Goal: Feedback & Contribution: Leave review/rating

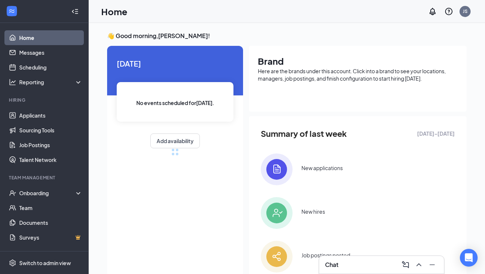
click at [40, 35] on link "Home" at bounding box center [50, 37] width 63 height 15
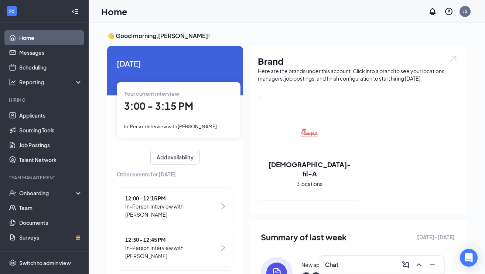
click at [211, 101] on div "3:00 - 3:15 PM" at bounding box center [178, 106] width 109 height 15
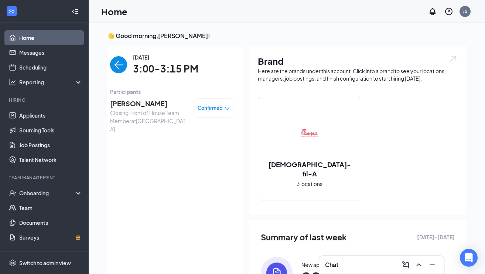
scroll to position [3, 0]
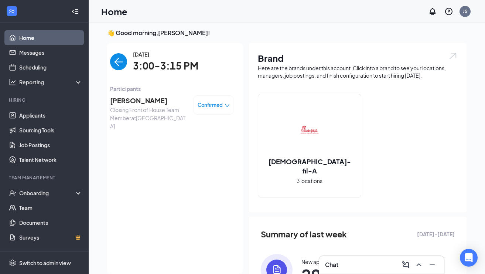
click at [138, 98] on span "[PERSON_NAME]" at bounding box center [149, 100] width 78 height 10
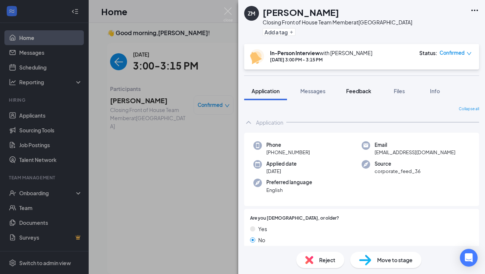
click at [360, 86] on button "Feedback" at bounding box center [359, 91] width 40 height 18
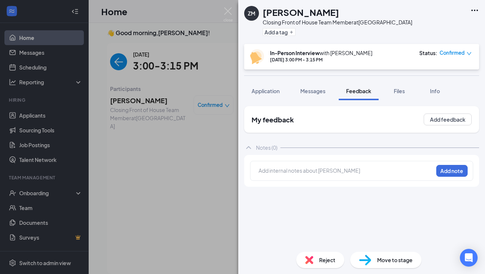
click at [337, 168] on div at bounding box center [346, 171] width 174 height 8
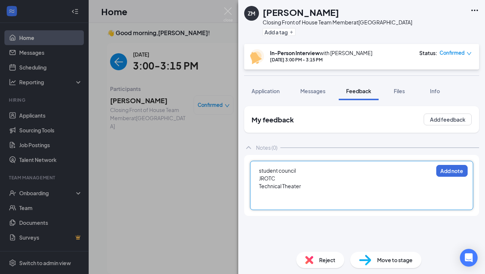
click at [304, 200] on div at bounding box center [346, 202] width 174 height 8
click at [304, 195] on div at bounding box center [346, 194] width 174 height 8
click at [315, 203] on div at bounding box center [346, 202] width 174 height 8
click at [342, 209] on div "Softball and swim and wrestling" at bounding box center [346, 210] width 174 height 8
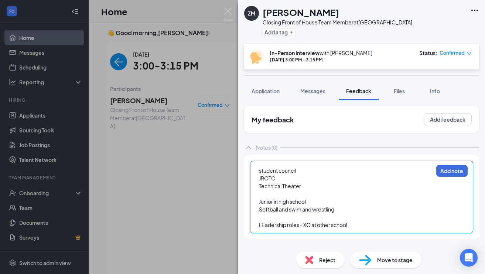
click at [299, 170] on div "student council" at bounding box center [346, 171] width 174 height 8
click at [358, 225] on div "LEadership roles - XO at other school" at bounding box center [346, 225] width 174 height 8
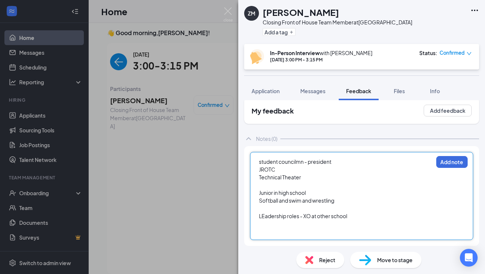
scroll to position [9, 0]
click at [366, 219] on div "LEadership roles - XO at other school" at bounding box center [346, 216] width 174 height 8
click at [360, 227] on div at bounding box center [346, 224] width 174 height 8
click at [308, 217] on span "LEadership roles - XO at other school" at bounding box center [303, 216] width 88 height 7
click at [314, 233] on div at bounding box center [346, 232] width 174 height 8
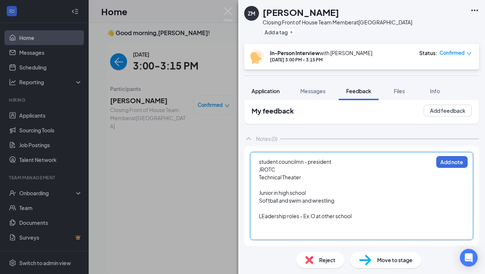
click at [271, 95] on button "Application" at bounding box center [265, 91] width 43 height 18
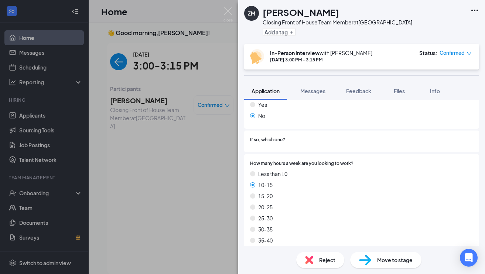
scroll to position [68, 0]
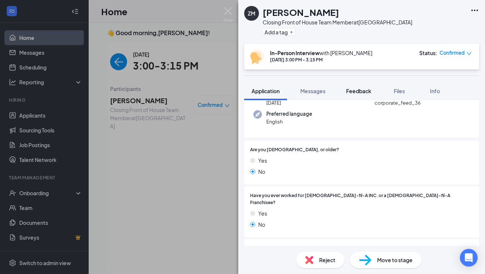
click at [359, 92] on span "Feedback" at bounding box center [358, 91] width 25 height 7
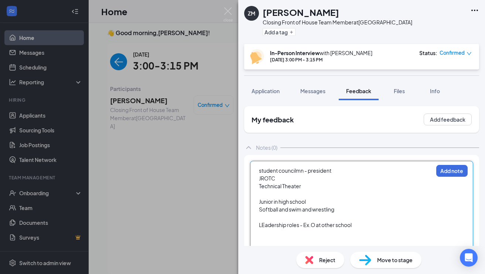
click at [370, 225] on div "LEadership roles - Ex.O at other school" at bounding box center [346, 225] width 174 height 8
click at [271, 97] on button "Application" at bounding box center [265, 91] width 43 height 18
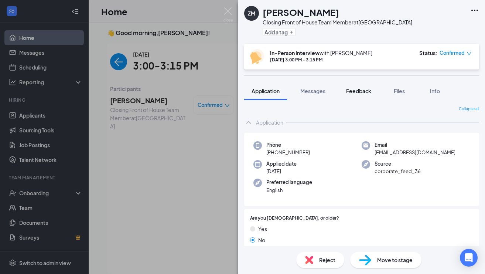
click at [358, 91] on span "Feedback" at bounding box center [358, 91] width 25 height 7
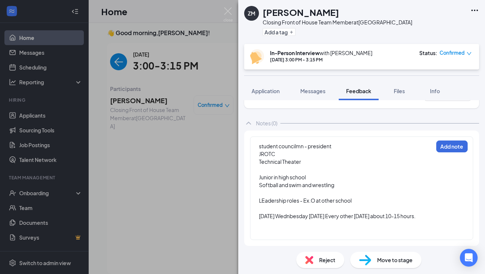
scroll to position [24, 0]
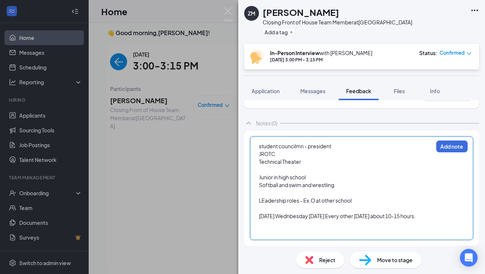
click at [430, 217] on div "[DATE] Wednbesday [DATE] Every other [DATE] about 10-15 hours." at bounding box center [346, 216] width 174 height 8
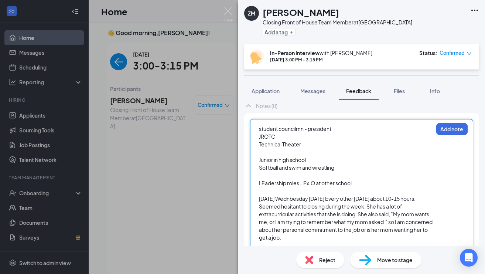
scroll to position [39, 0]
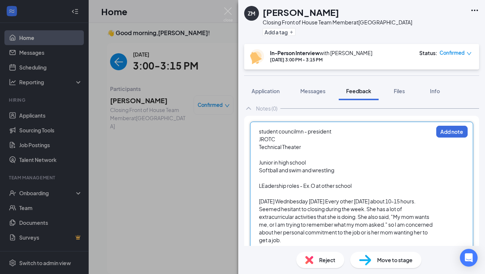
click at [302, 131] on span "student councilmn - president" at bounding box center [295, 131] width 72 height 7
click at [362, 187] on div "LEadership roles - Ex.O at other school" at bounding box center [346, 186] width 174 height 8
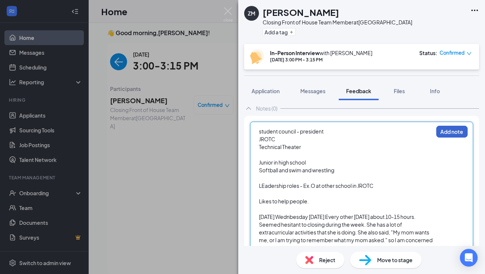
click at [453, 129] on button "Add note" at bounding box center [452, 132] width 31 height 12
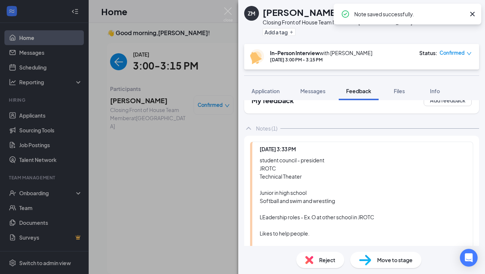
scroll to position [0, 0]
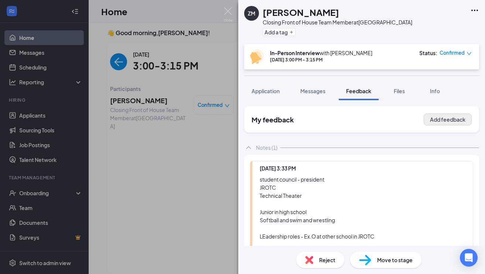
click at [447, 118] on button "Add feedback" at bounding box center [448, 120] width 48 height 12
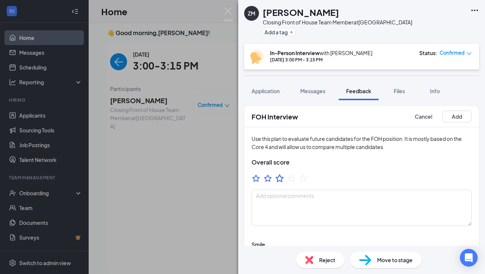
click at [283, 180] on icon "StarBorder" at bounding box center [280, 178] width 10 height 10
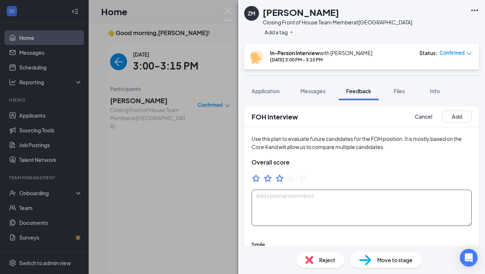
click at [285, 198] on textarea at bounding box center [362, 208] width 220 height 36
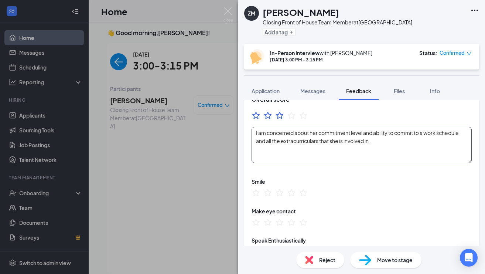
scroll to position [67, 0]
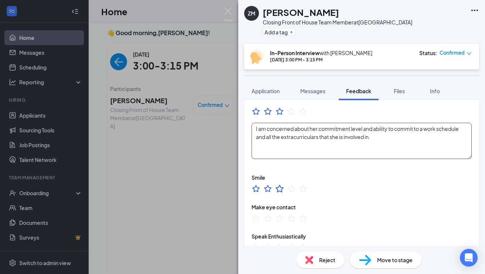
type textarea "I am concerned about her commitment level and ability to commit to a work sched…"
click at [278, 188] on icon "StarBorder" at bounding box center [280, 189] width 8 height 8
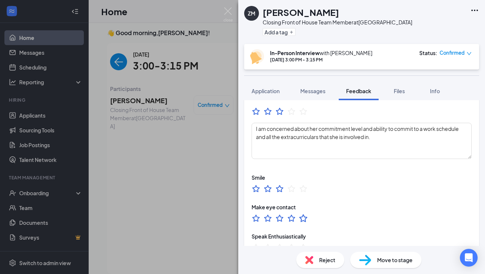
click at [301, 218] on icon "StarBorder" at bounding box center [303, 218] width 8 height 8
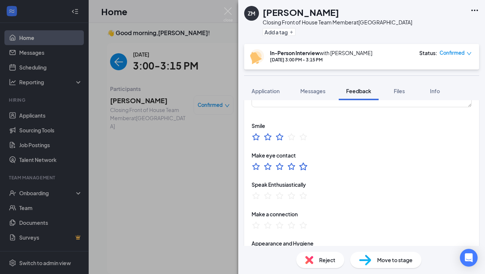
scroll to position [124, 0]
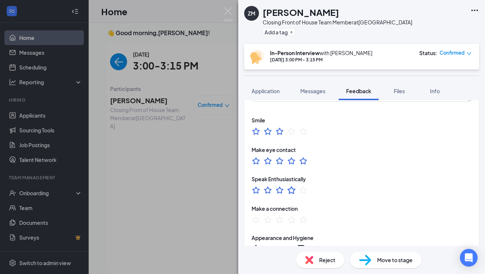
click at [291, 192] on icon "StarBorder" at bounding box center [292, 190] width 8 height 8
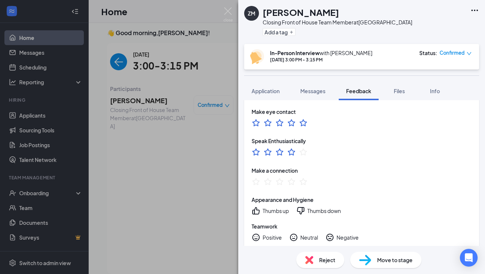
scroll to position [167, 0]
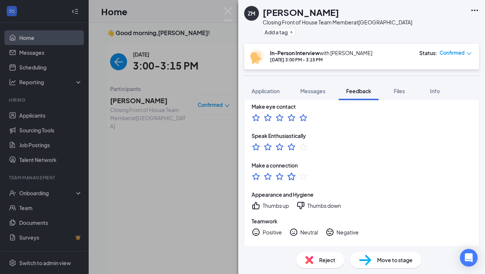
click at [290, 174] on icon "StarBorder" at bounding box center [292, 176] width 10 height 10
click at [276, 207] on div "Thumbs up" at bounding box center [276, 205] width 26 height 7
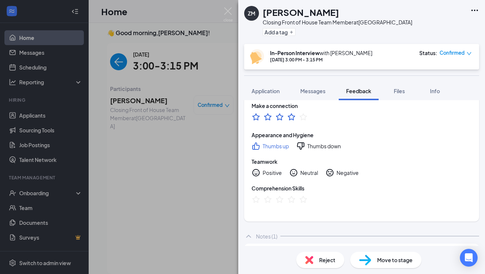
scroll to position [228, 0]
click at [271, 173] on div "Positive" at bounding box center [272, 171] width 19 height 7
click at [294, 199] on icon "StarBorder" at bounding box center [292, 199] width 10 height 10
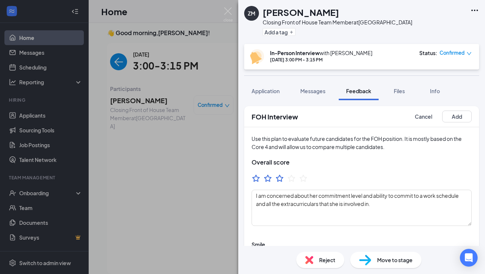
scroll to position [0, 0]
click at [461, 116] on button "Add" at bounding box center [458, 117] width 30 height 12
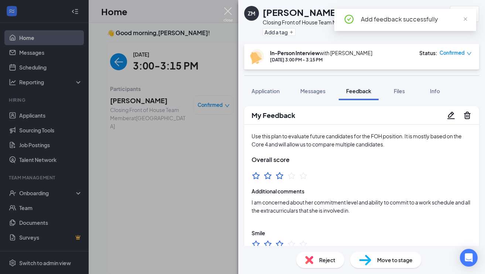
click at [227, 12] on img at bounding box center [228, 14] width 9 height 14
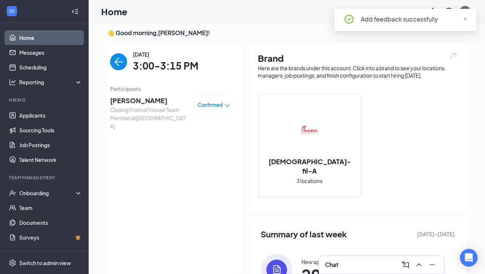
click at [209, 106] on span "Confirmed" at bounding box center [210, 104] width 25 height 7
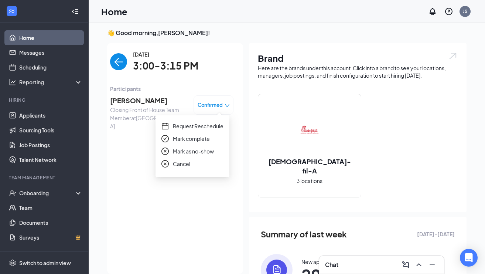
click at [204, 139] on span "Mark complete" at bounding box center [191, 139] width 37 height 8
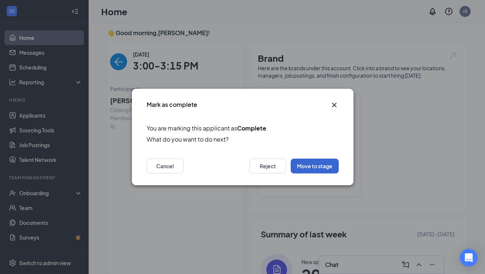
click at [312, 167] on button "Move to stage" at bounding box center [315, 166] width 48 height 15
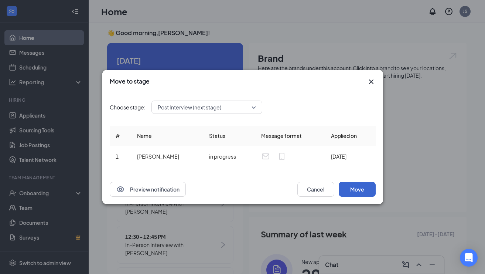
click at [355, 190] on button "Move" at bounding box center [357, 189] width 37 height 15
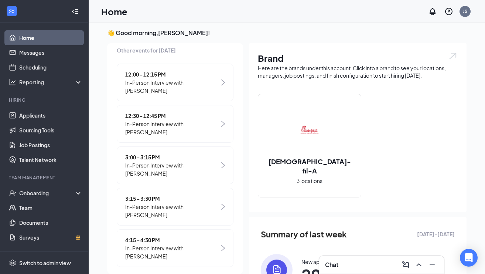
scroll to position [121, 0]
click at [190, 211] on span "In-Person Interview with [PERSON_NAME]" at bounding box center [172, 211] width 94 height 16
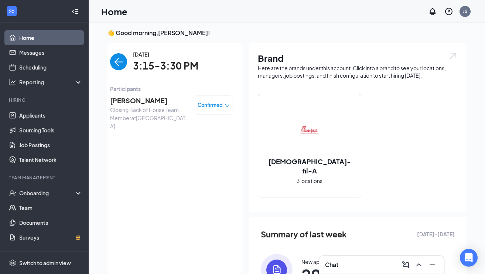
click at [112, 63] on img "back-button" at bounding box center [118, 61] width 17 height 17
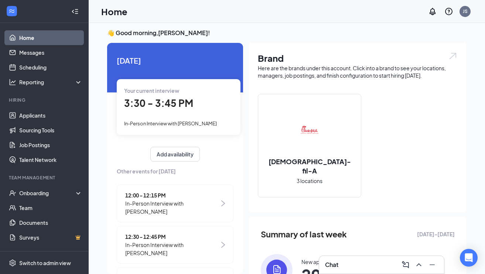
click at [193, 111] on div "Your current interview 3:30 - 3:45 PM In-Person Interview with [PERSON_NAME]" at bounding box center [179, 106] width 124 height 55
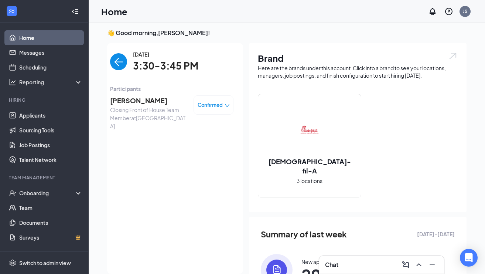
click at [142, 104] on span "[PERSON_NAME]" at bounding box center [149, 100] width 78 height 10
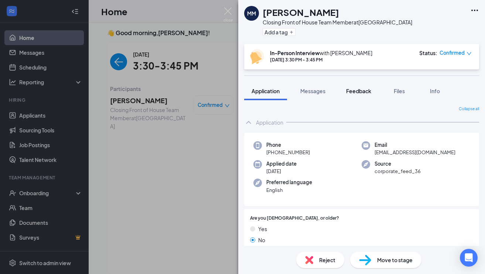
click at [361, 95] on button "Feedback" at bounding box center [359, 91] width 40 height 18
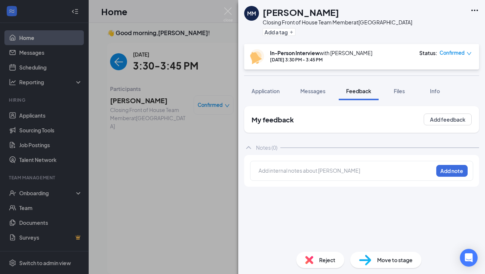
click at [327, 170] on div at bounding box center [346, 171] width 174 height 8
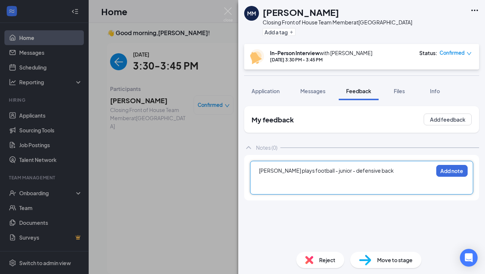
click at [297, 179] on div at bounding box center [346, 179] width 174 height 8
click at [297, 187] on div at bounding box center [346, 186] width 174 height 8
click at [295, 179] on div at bounding box center [346, 179] width 174 height 8
click at [292, 186] on div at bounding box center [346, 186] width 174 height 8
click at [361, 190] on div "[PERSON_NAME] plays football - junior - defensive back Add note" at bounding box center [361, 178] width 223 height 34
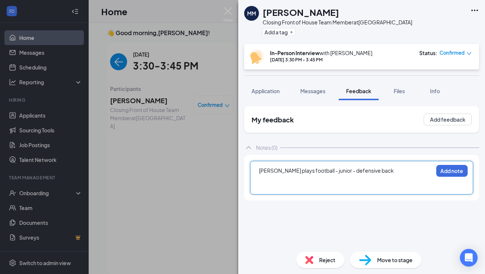
click at [357, 187] on div at bounding box center [346, 186] width 174 height 8
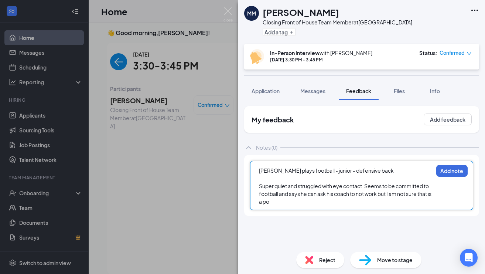
click at [375, 194] on span "Super quiet and struggled with eye contact. Seems to be committed to football a…" at bounding box center [345, 194] width 173 height 22
click at [322, 203] on div "Super quiet and struggled with eye contact. Seems to be committed to football a…" at bounding box center [346, 193] width 174 height 23
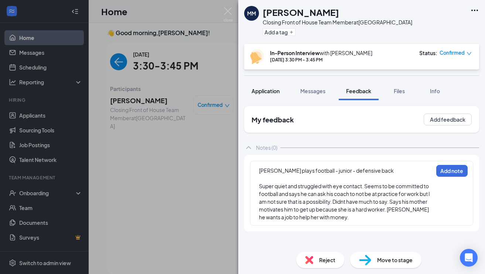
click at [255, 94] on div "Application" at bounding box center [266, 90] width 28 height 7
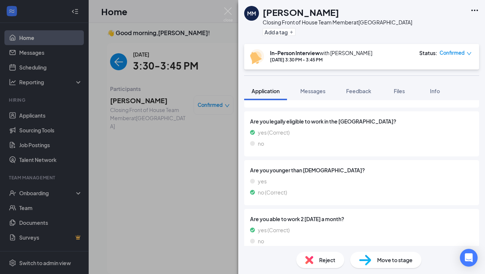
scroll to position [498, 0]
click at [353, 96] on button "Feedback" at bounding box center [359, 91] width 40 height 18
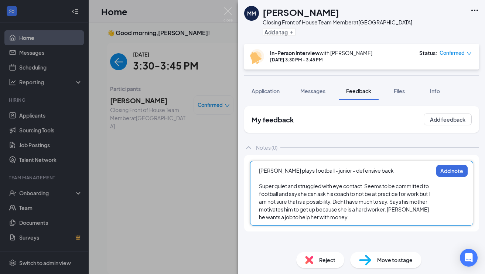
click at [351, 216] on div "Super quiet and struggled with eye contact. Seems to be committed to football a…" at bounding box center [346, 201] width 174 height 39
click at [454, 170] on button "Add note" at bounding box center [452, 171] width 31 height 12
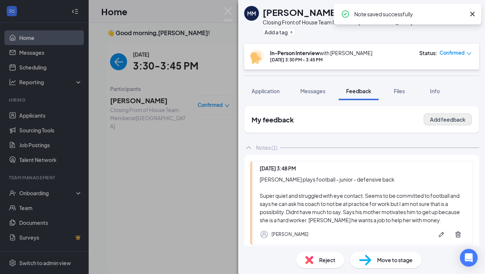
click at [441, 114] on button "Add feedback" at bounding box center [448, 120] width 48 height 12
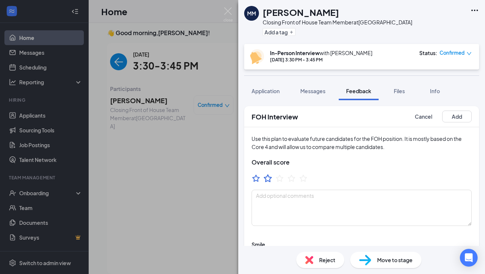
click at [268, 178] on icon "StarBorder" at bounding box center [268, 178] width 10 height 10
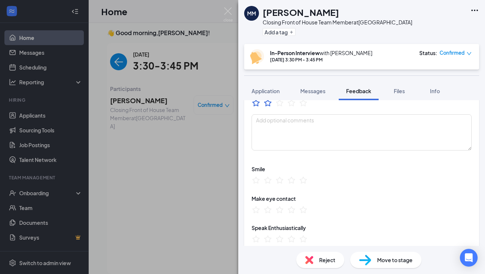
scroll to position [90, 0]
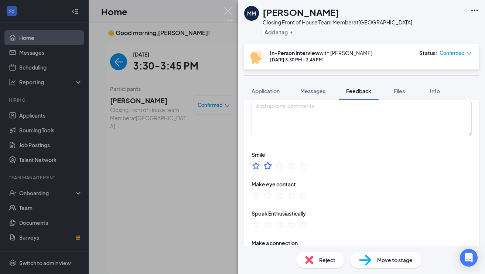
click at [270, 167] on icon "StarBorder" at bounding box center [268, 166] width 8 height 8
click at [269, 196] on icon "StarBorder" at bounding box center [268, 195] width 10 height 10
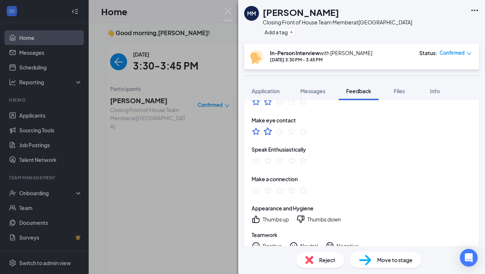
scroll to position [155, 0]
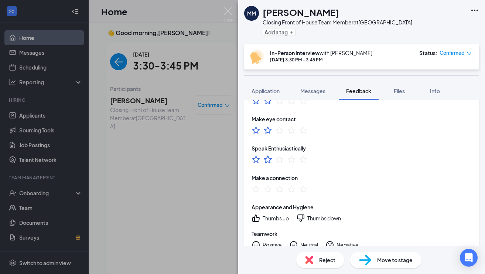
click at [269, 160] on icon "StarBorder" at bounding box center [268, 160] width 10 height 10
click at [268, 189] on icon "StarBorder" at bounding box center [268, 189] width 10 height 10
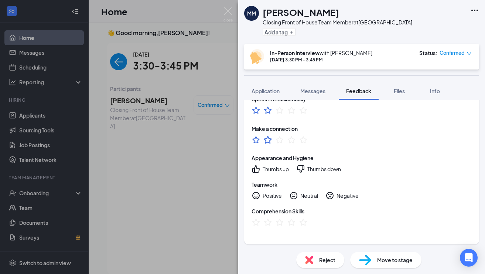
scroll to position [218, 0]
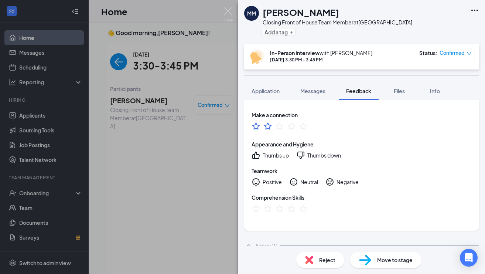
click at [309, 182] on div "Neutral" at bounding box center [310, 181] width 18 height 7
click at [283, 209] on icon "StarBorder" at bounding box center [280, 209] width 10 height 10
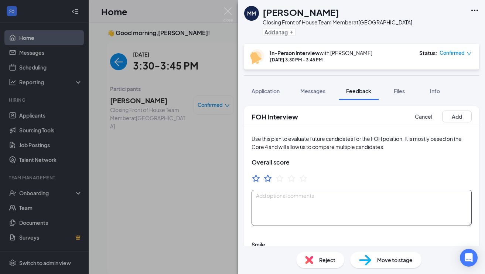
scroll to position [0, 0]
click at [332, 190] on textarea at bounding box center [362, 208] width 220 height 36
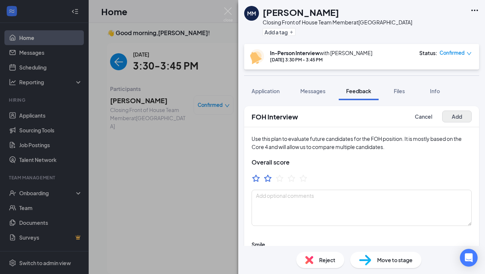
click at [461, 112] on button "Add" at bounding box center [458, 117] width 30 height 12
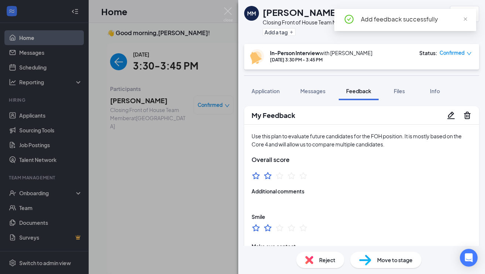
click at [454, 55] on span "Confirmed" at bounding box center [452, 52] width 25 height 7
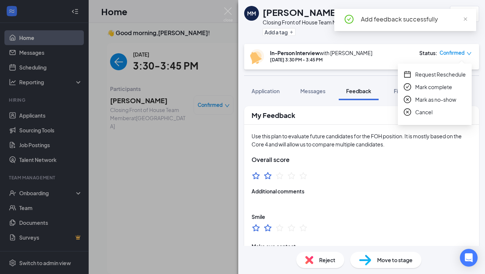
click at [433, 87] on span "Mark complete" at bounding box center [434, 87] width 37 height 8
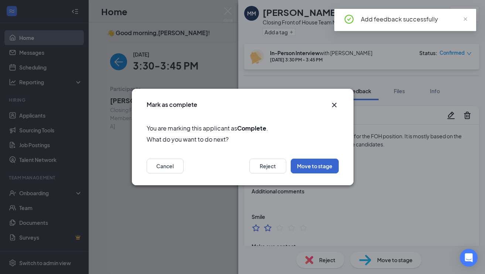
click at [314, 167] on button "Move to stage" at bounding box center [315, 166] width 48 height 15
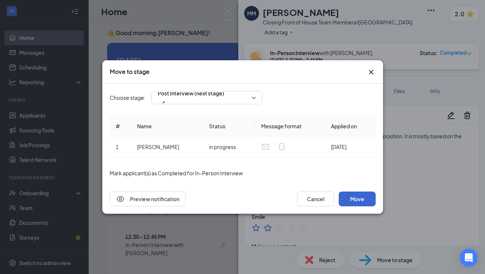
click at [362, 199] on button "Move" at bounding box center [357, 199] width 37 height 15
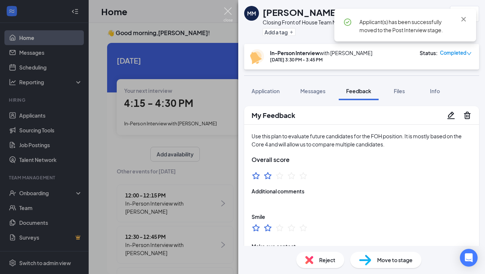
click at [230, 11] on img at bounding box center [228, 14] width 9 height 14
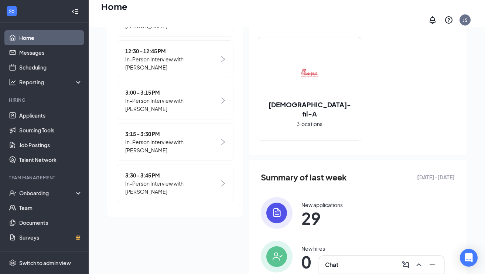
scroll to position [67, 0]
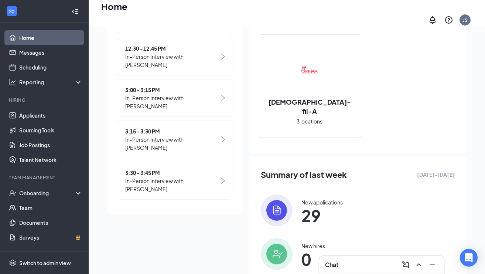
click at [177, 135] on span "In-Person Interview with [PERSON_NAME]" at bounding box center [172, 143] width 94 height 16
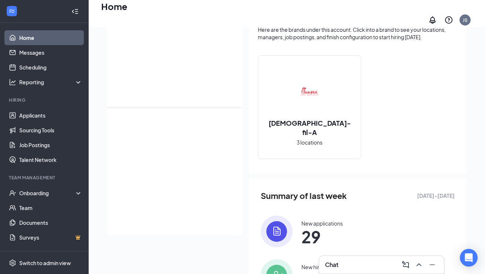
scroll to position [0, 0]
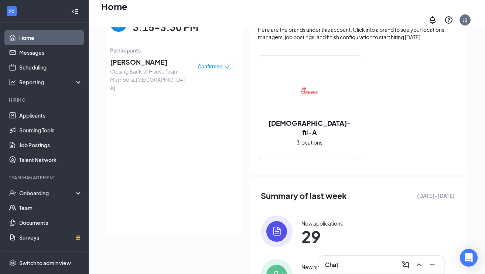
click at [207, 63] on span "Confirmed" at bounding box center [210, 66] width 25 height 7
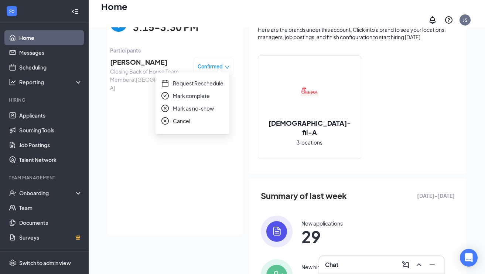
click at [201, 108] on span "Mark as no-show" at bounding box center [193, 108] width 41 height 8
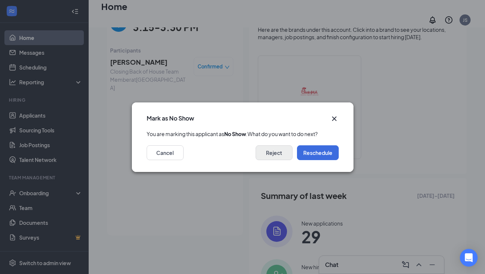
click at [262, 156] on button "Reject" at bounding box center [274, 152] width 37 height 15
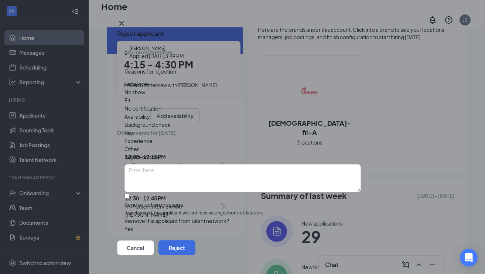
click at [145, 96] on span "No show" at bounding box center [135, 92] width 21 height 8
click at [187, 210] on span "If unchecked, the applicant will not receive a rejection notification." at bounding box center [243, 213] width 237 height 7
click at [129, 194] on input "Send rejection message If unchecked, the applicant will not receive a rejection…" at bounding box center [127, 196] width 5 height 5
checkbox input "true"
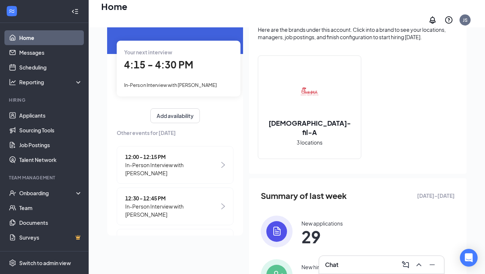
click at [204, 167] on span "In-Person Interview with [PERSON_NAME]" at bounding box center [172, 169] width 94 height 16
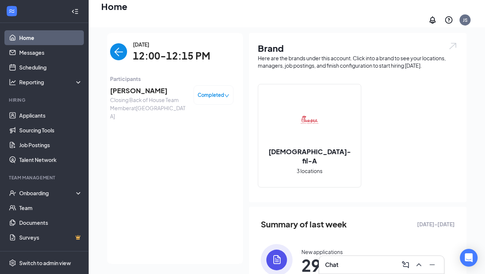
scroll to position [16, 0]
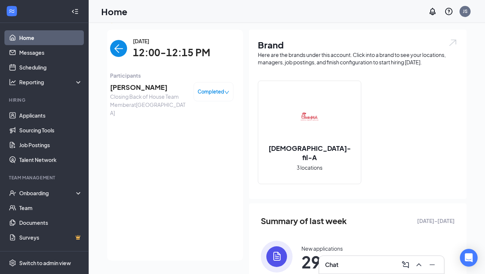
click at [118, 52] on img "back-button" at bounding box center [118, 48] width 17 height 17
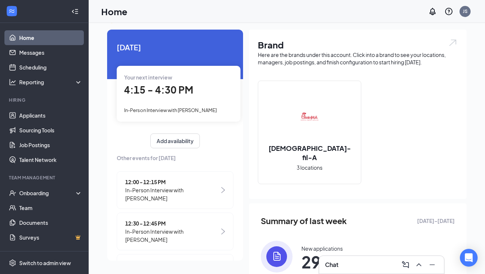
click at [187, 235] on span "In-Person Interview with [PERSON_NAME]" at bounding box center [172, 235] width 94 height 16
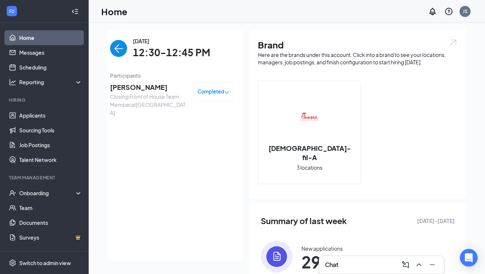
click at [120, 49] on img "back-button" at bounding box center [118, 48] width 17 height 17
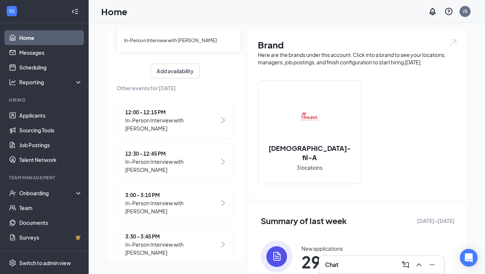
scroll to position [74, 0]
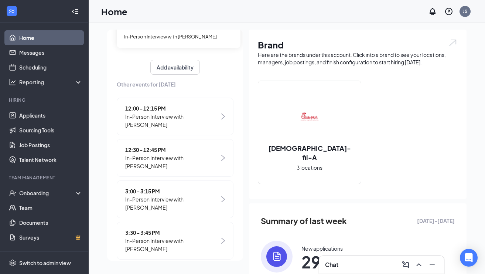
click at [177, 207] on span "In-Person Interview with [PERSON_NAME]" at bounding box center [172, 203] width 94 height 16
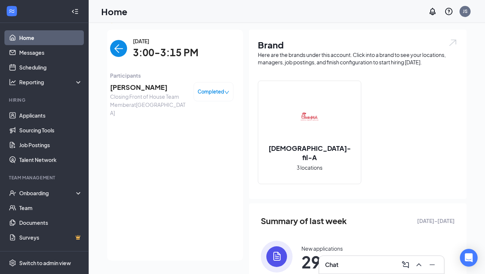
click at [118, 48] on img "back-button" at bounding box center [118, 48] width 17 height 17
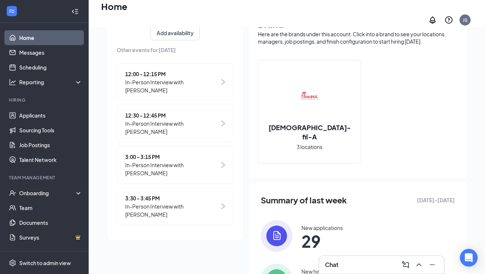
scroll to position [42, 0]
click at [185, 202] on span "In-Person Interview with [PERSON_NAME]" at bounding box center [172, 210] width 94 height 16
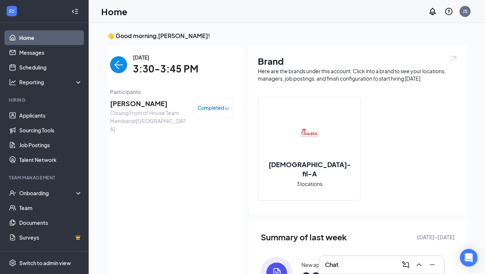
scroll to position [0, 0]
click at [115, 65] on img "back-button" at bounding box center [118, 64] width 17 height 17
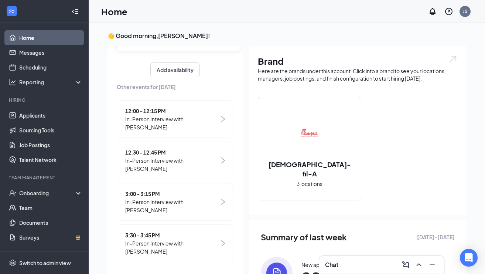
click at [34, 37] on link "Home" at bounding box center [50, 37] width 63 height 15
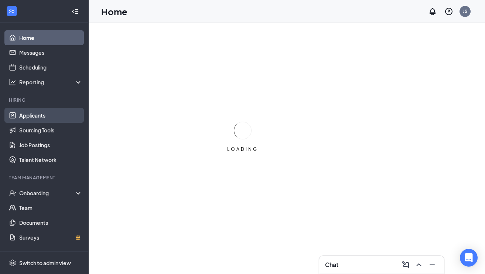
click at [38, 116] on link "Applicants" at bounding box center [50, 115] width 63 height 15
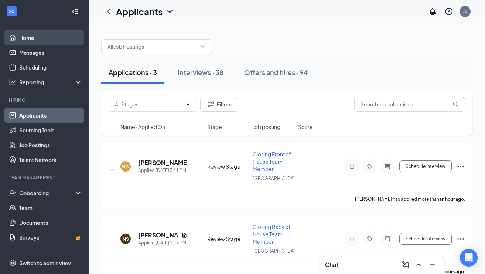
click at [41, 37] on link "Home" at bounding box center [50, 37] width 63 height 15
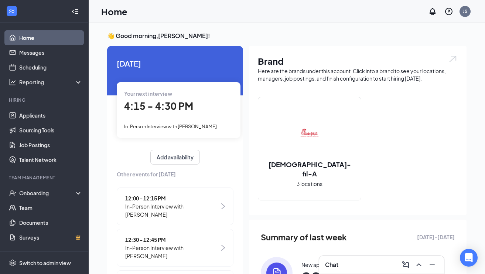
click at [180, 115] on div "Your next interview 4:15 - 4:30 PM In-Person Interview with Tevon Walls" at bounding box center [179, 109] width 124 height 55
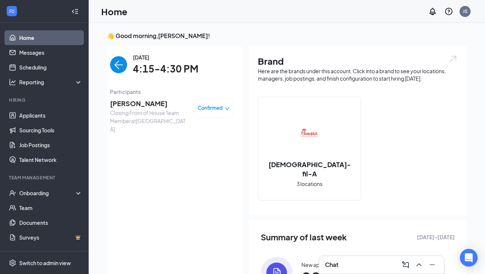
scroll to position [3, 0]
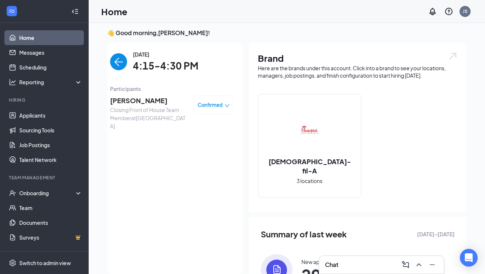
click at [142, 97] on span "Tevon Walls" at bounding box center [149, 100] width 78 height 10
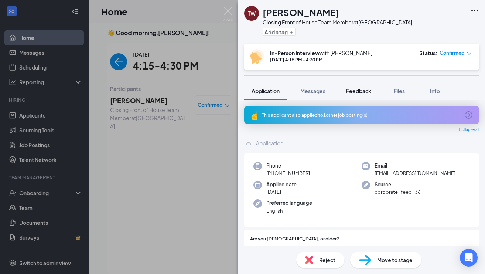
click at [366, 92] on span "Feedback" at bounding box center [358, 91] width 25 height 7
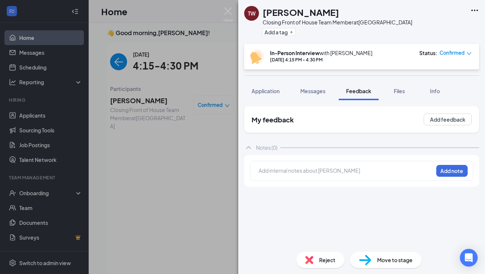
click at [365, 165] on div "Add internal notes about Tevon Walls Add note" at bounding box center [361, 171] width 223 height 20
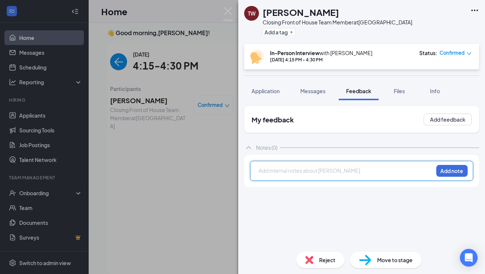
click at [354, 175] on div at bounding box center [346, 172] width 174 height 10
click at [349, 173] on div "From Julius Chambers High School" at bounding box center [346, 171] width 174 height 8
click at [346, 180] on div at bounding box center [346, 179] width 174 height 8
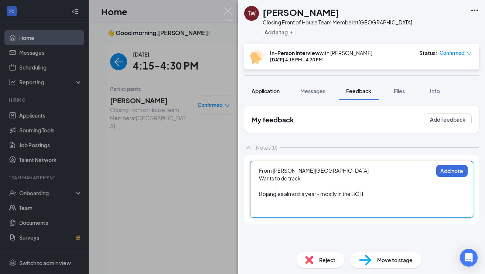
click at [263, 91] on span "Application" at bounding box center [266, 91] width 28 height 7
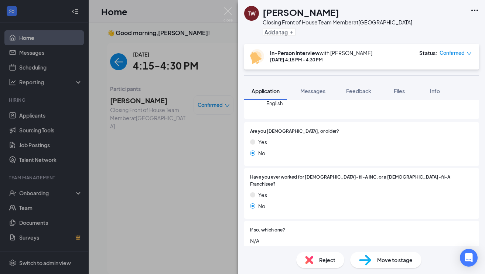
scroll to position [105, 0]
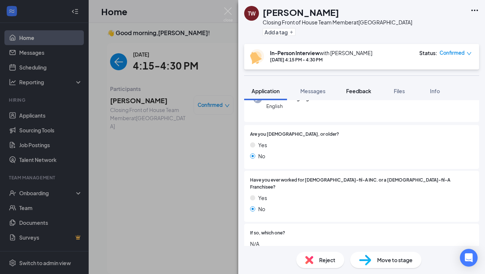
click at [357, 90] on span "Feedback" at bounding box center [358, 91] width 25 height 7
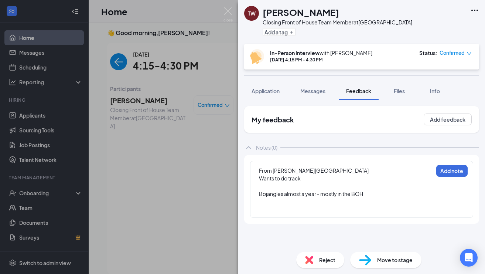
click at [370, 195] on div "Bojangles almost a year - mostly in the BOH" at bounding box center [346, 194] width 174 height 8
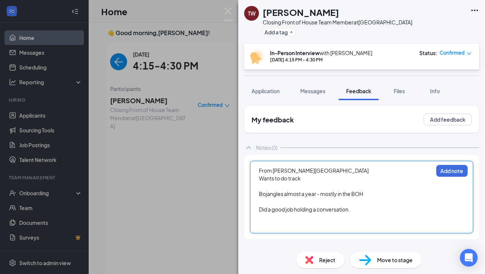
click at [374, 194] on div "Bojangles almost a year - mostly in the BOH" at bounding box center [346, 194] width 174 height 8
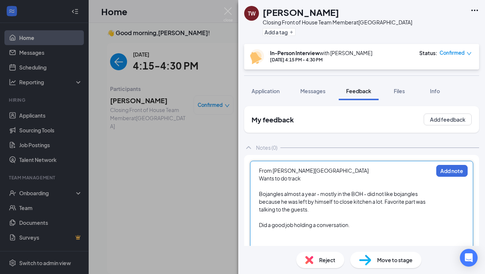
click at [361, 223] on div "Did a good job holding a conversation." at bounding box center [346, 225] width 174 height 8
click at [448, 169] on button "Add note" at bounding box center [452, 171] width 31 height 12
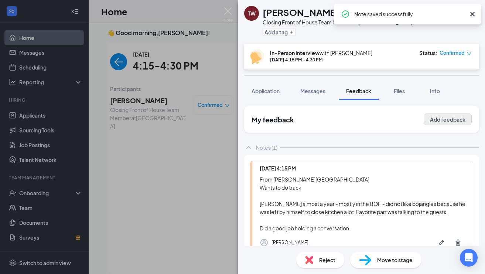
click at [447, 120] on button "Add feedback" at bounding box center [448, 120] width 48 height 12
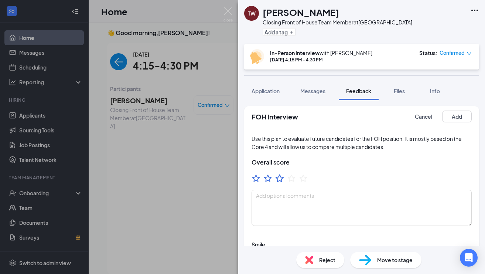
click at [280, 180] on icon "StarBorder" at bounding box center [280, 178] width 10 height 10
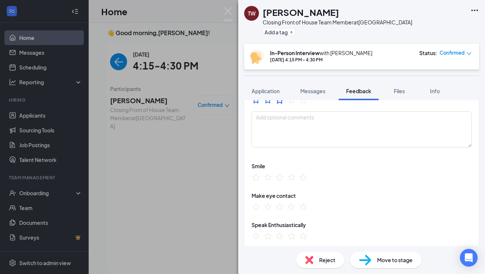
scroll to position [82, 0]
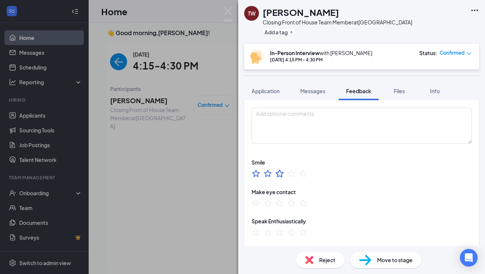
click at [278, 174] on icon "StarBorder" at bounding box center [280, 174] width 8 height 8
click at [280, 202] on icon "StarBorder" at bounding box center [280, 203] width 10 height 10
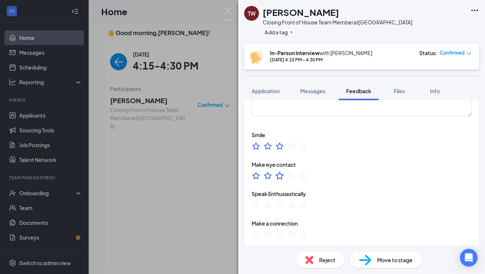
scroll to position [114, 0]
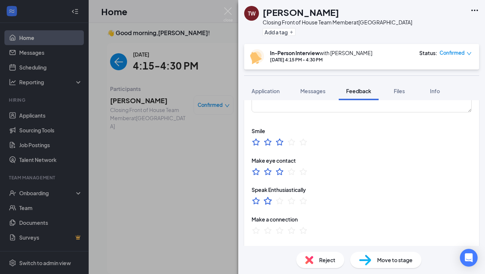
click at [267, 200] on icon "StarBorder" at bounding box center [268, 201] width 10 height 10
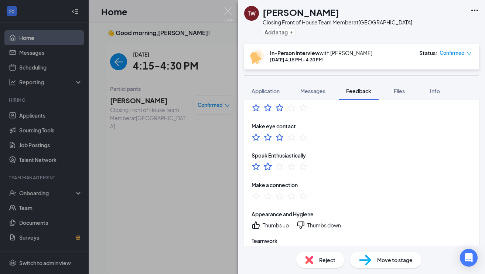
scroll to position [149, 0]
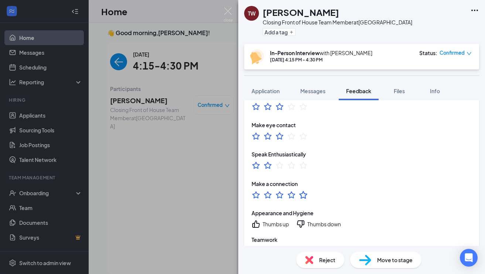
click at [304, 193] on icon "StarBorder" at bounding box center [304, 195] width 10 height 10
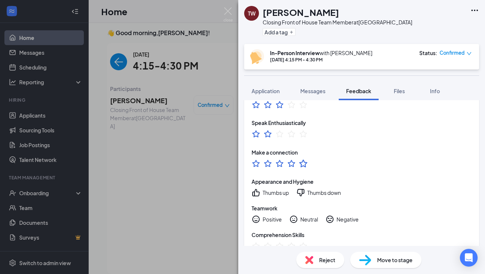
scroll to position [182, 0]
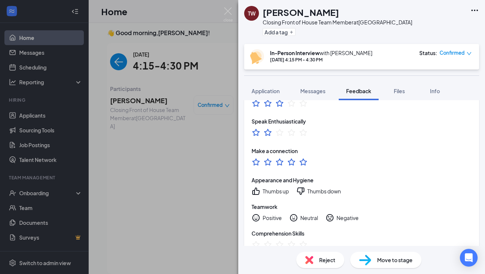
click at [285, 192] on div "Thumbs up" at bounding box center [276, 190] width 26 height 7
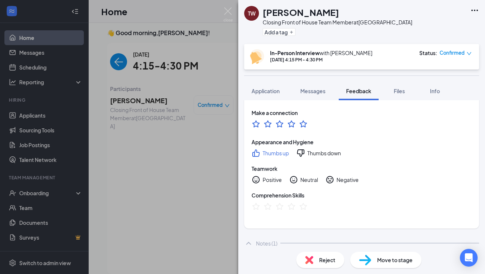
scroll to position [225, 0]
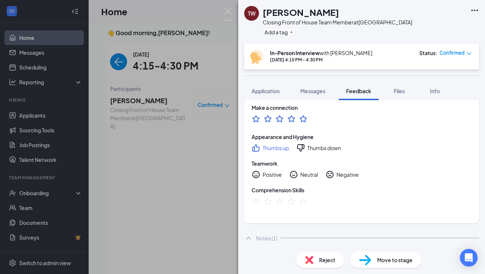
click at [302, 168] on div "Teamwork Positive Neutral Negative" at bounding box center [362, 169] width 220 height 19
click at [301, 174] on div "Neutral" at bounding box center [310, 174] width 18 height 7
click at [294, 203] on icon "StarBorder" at bounding box center [292, 201] width 10 height 10
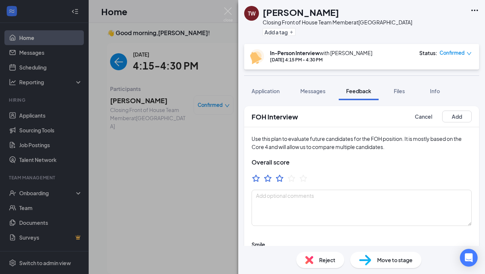
scroll to position [0, 0]
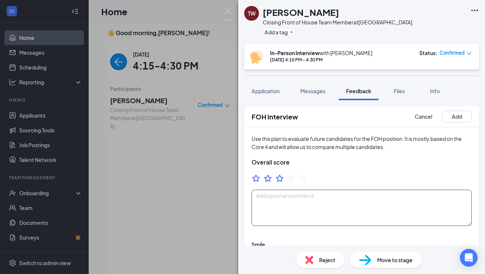
click at [396, 204] on textarea at bounding box center [362, 208] width 220 height 36
type textarea "Did not have great Core 4 but was a respectful guy."
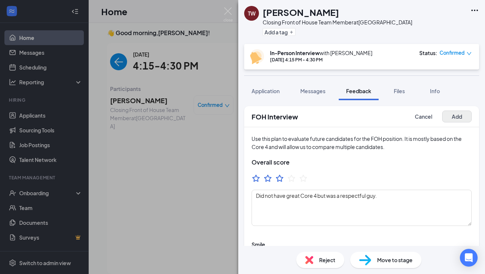
click at [458, 116] on button "Add" at bounding box center [458, 117] width 30 height 12
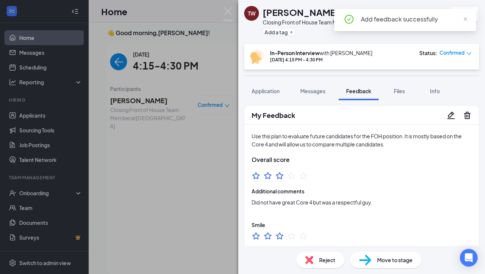
click at [457, 48] on div "In-Person Interview with Jacqueline Simpson Aug 26, 4:15 PM - 4:30 PM Status : …" at bounding box center [361, 57] width 235 height 26
click at [457, 53] on span "Confirmed" at bounding box center [452, 52] width 25 height 7
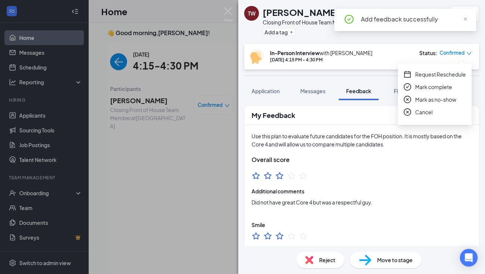
click at [436, 87] on span "Mark complete" at bounding box center [434, 87] width 37 height 8
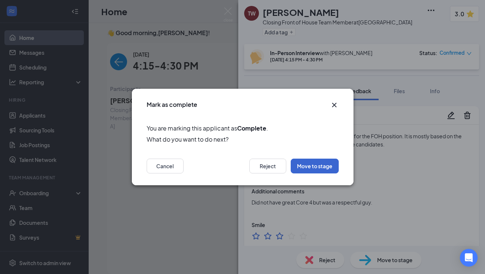
click at [323, 170] on button "Move to stage" at bounding box center [315, 166] width 48 height 15
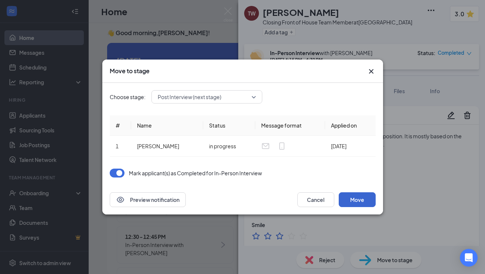
click at [356, 204] on button "Move" at bounding box center [357, 199] width 37 height 15
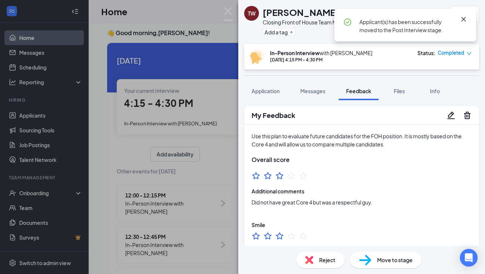
click at [466, 17] on icon "Cross" at bounding box center [464, 19] width 4 height 4
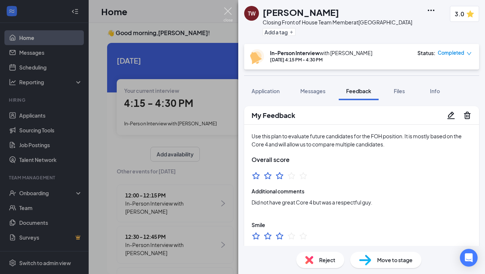
click at [229, 13] on img at bounding box center [228, 14] width 9 height 14
